Goal: Task Accomplishment & Management: Use online tool/utility

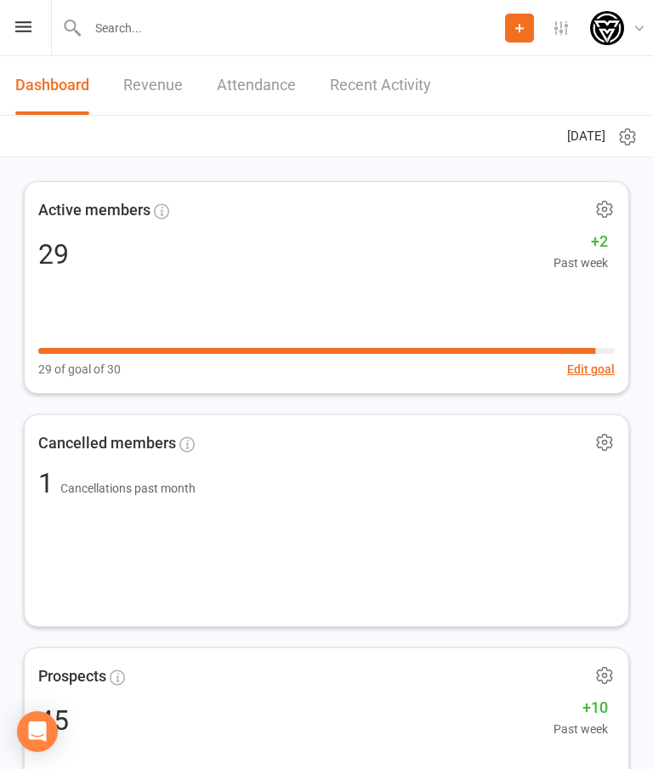
click at [24, 23] on icon at bounding box center [23, 26] width 16 height 11
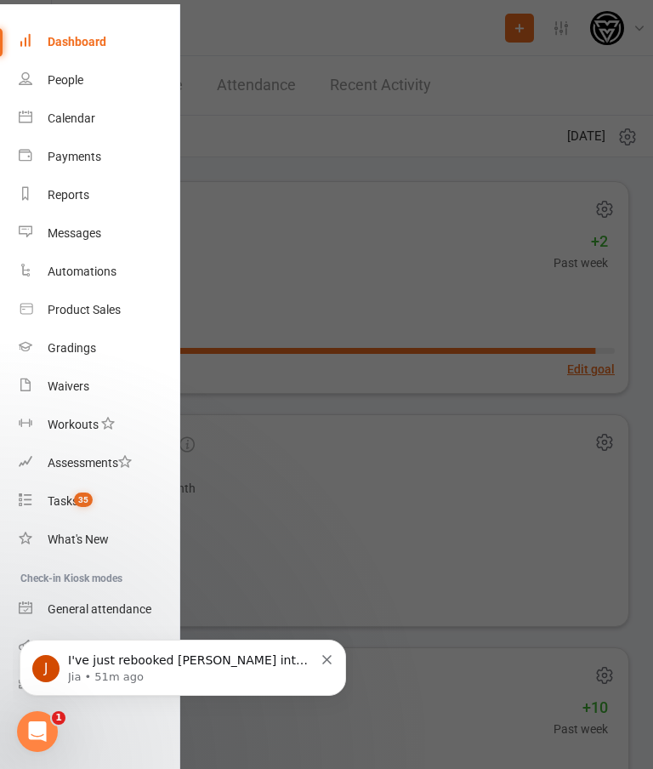
scroll to position [49, 2]
click at [326, 652] on button "Dismiss notification" at bounding box center [327, 658] width 11 height 14
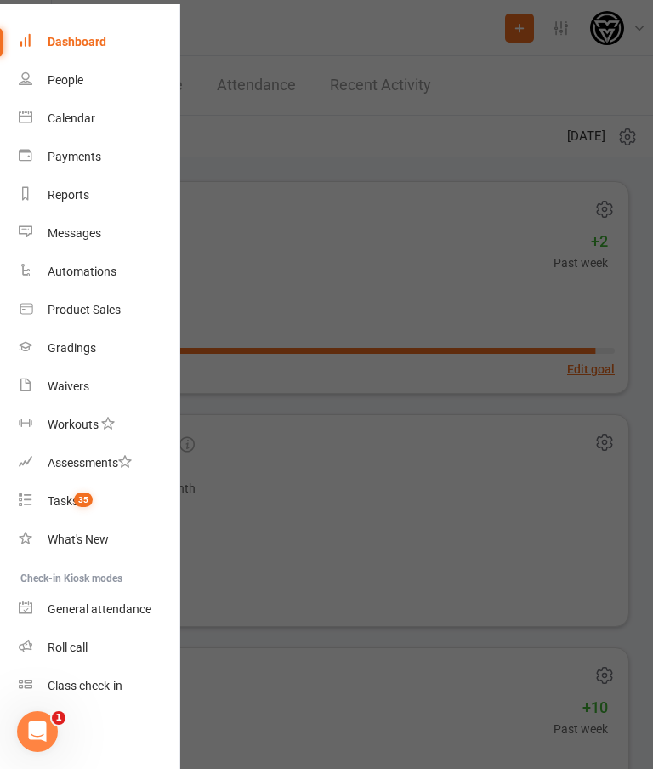
click at [111, 676] on link "Class check-in" at bounding box center [99, 686] width 161 height 38
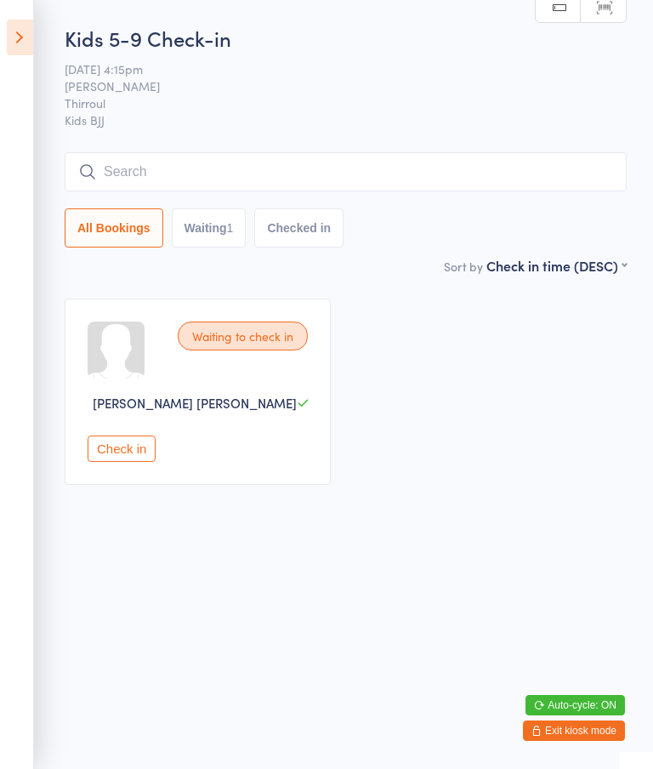
click at [210, 167] on input "search" at bounding box center [346, 171] width 562 height 39
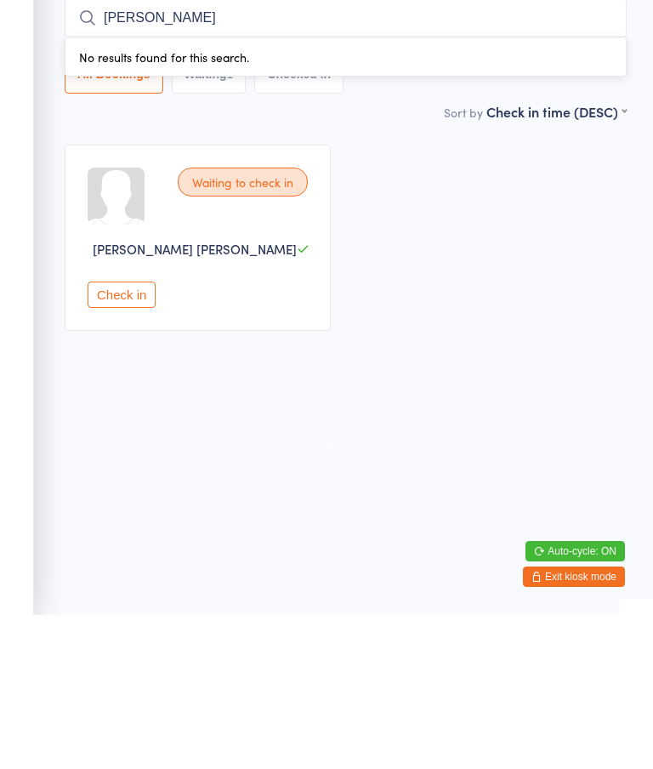
type input "T"
click at [437, 354] on div "Waiting to check in [PERSON_NAME] [PERSON_NAME] Check in" at bounding box center [345, 391] width 593 height 217
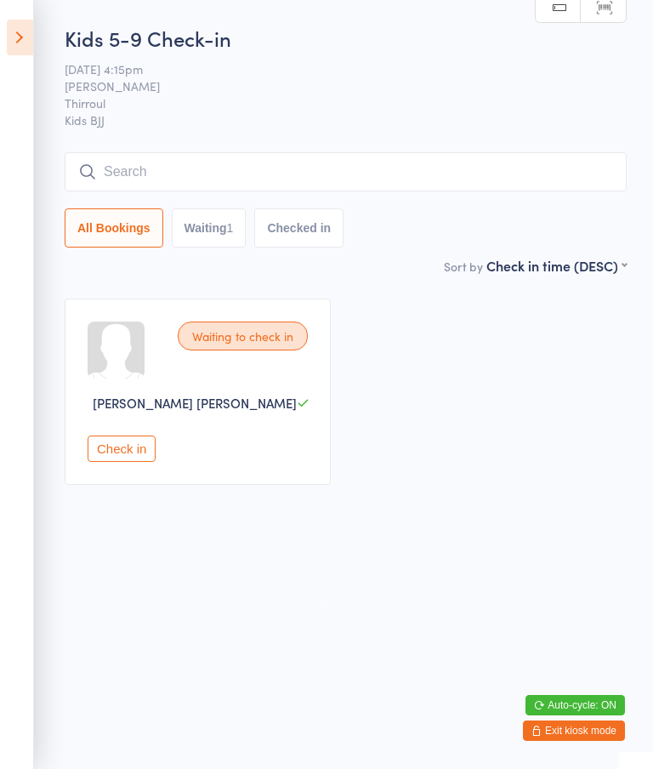
click at [117, 179] on input "search" at bounding box center [346, 171] width 562 height 39
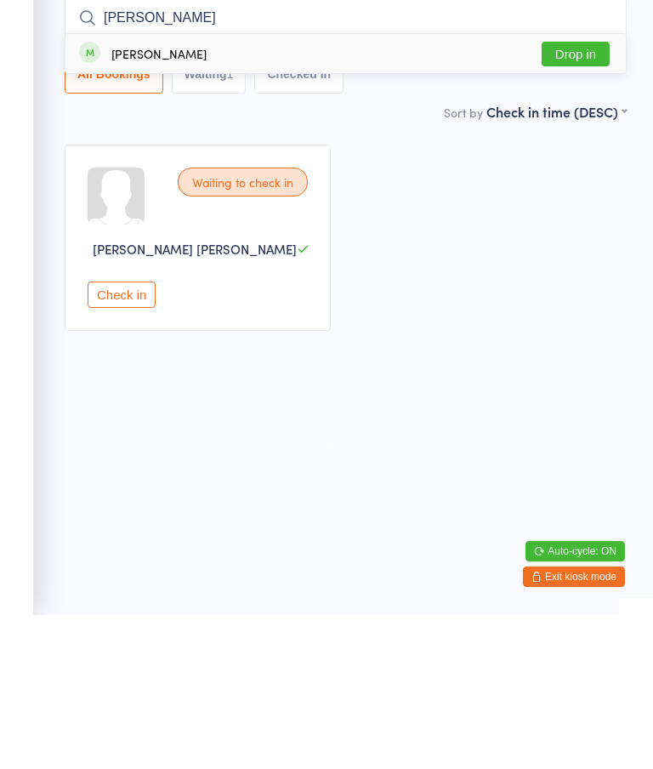
type input "[PERSON_NAME]"
click at [577, 196] on button "Drop in" at bounding box center [576, 208] width 68 height 25
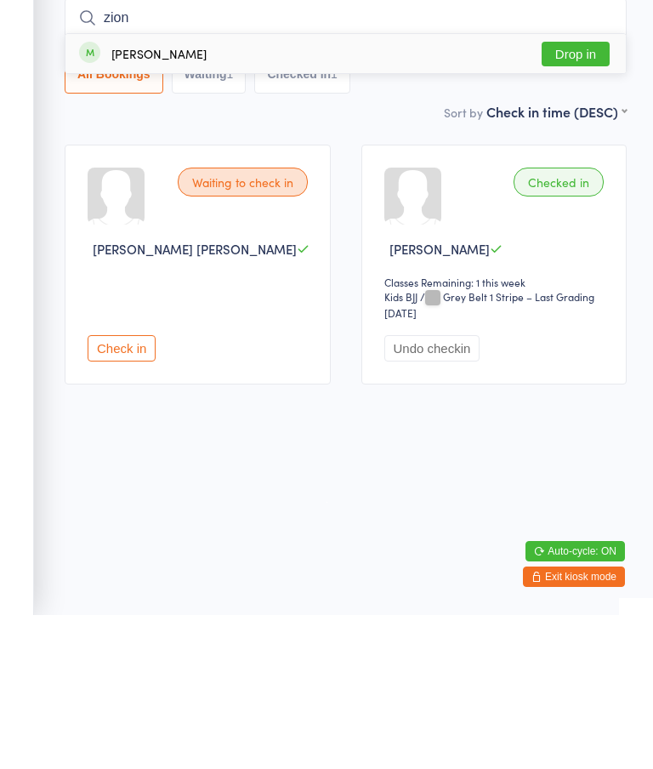
type input "zion"
click at [153, 201] on div "[PERSON_NAME]" at bounding box center [158, 208] width 95 height 14
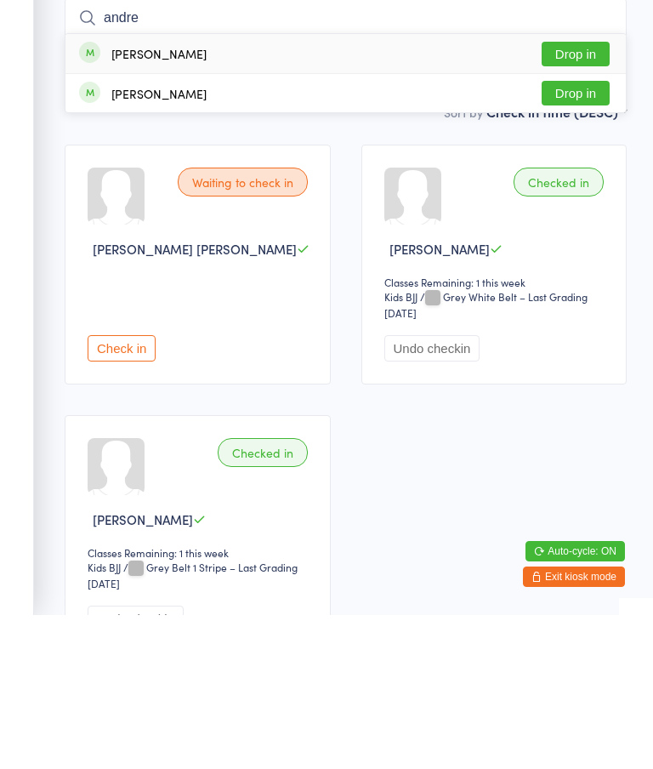
type input "andre"
click at [568, 196] on button "Drop in" at bounding box center [576, 208] width 68 height 25
